Goal: Task Accomplishment & Management: Use online tool/utility

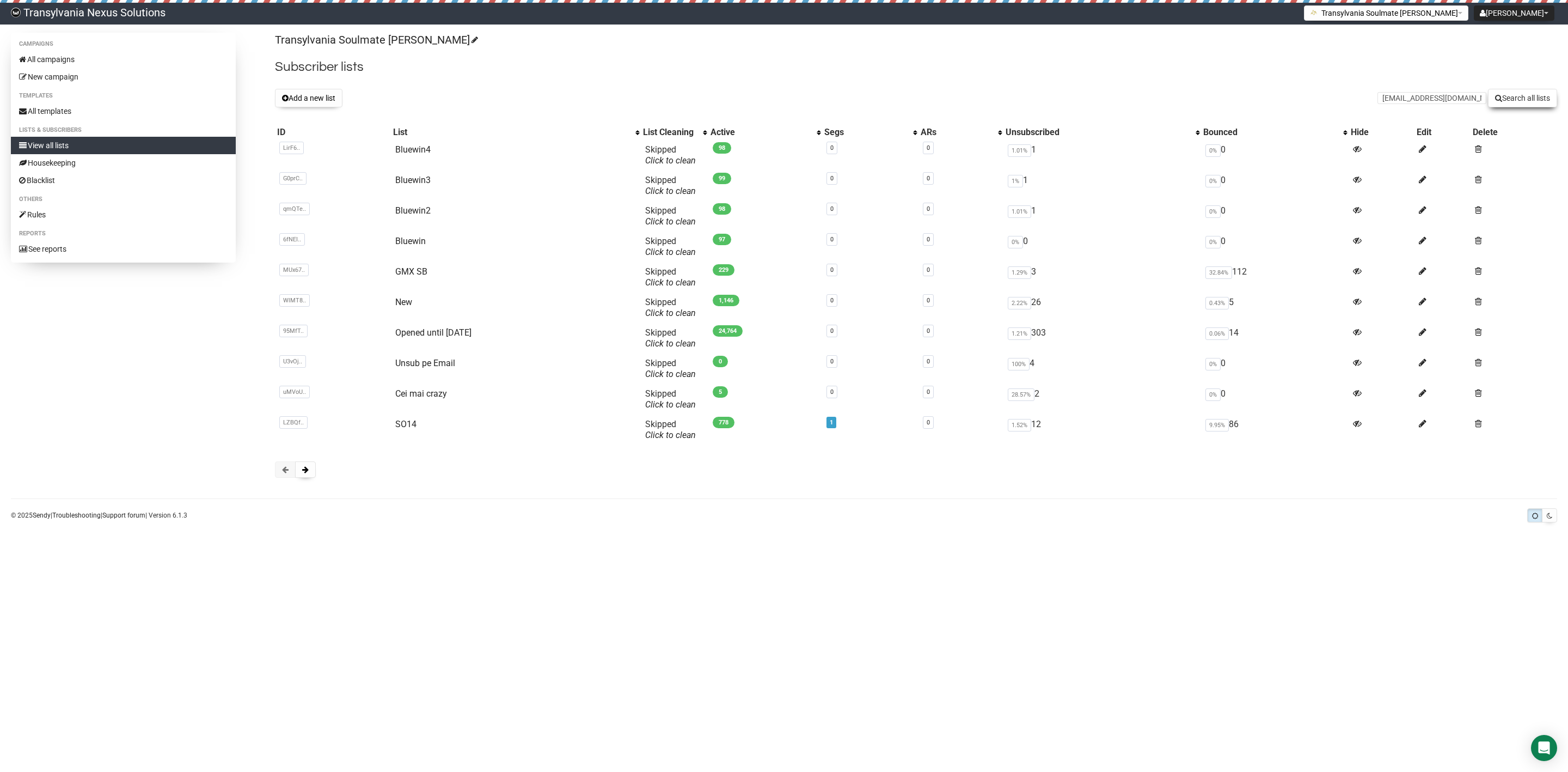
type input "malinabuhl@googlemail.com"
click at [1500, 96] on button "Search all lists" at bounding box center [1523, 98] width 69 height 19
type input "pralina19917@icloud.com"
click at [1533, 99] on button "Search all lists" at bounding box center [1523, 98] width 69 height 19
click at [55, 65] on link "All campaigns" at bounding box center [124, 60] width 225 height 17
